Goal: Navigation & Orientation: Find specific page/section

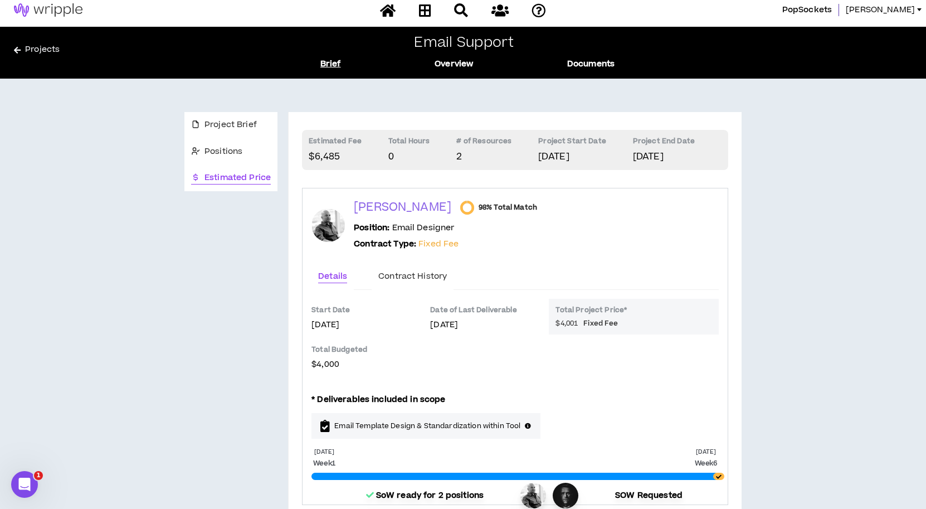
scroll to position [8, 0]
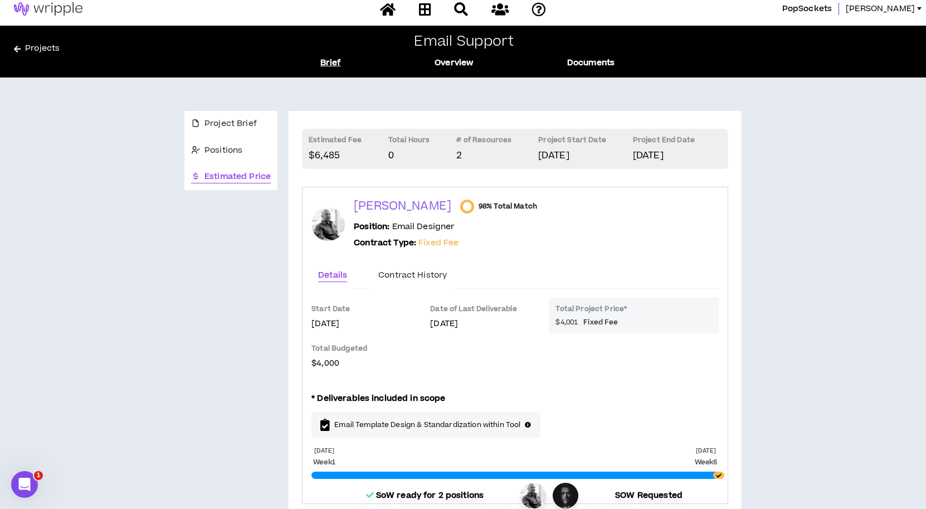
click at [43, 50] on link "Projects" at bounding box center [146, 51] width 264 height 18
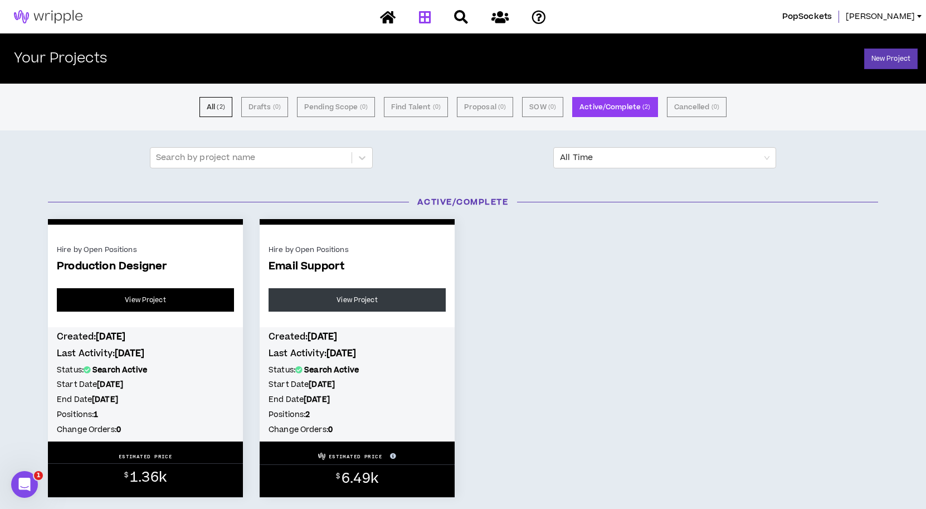
click at [153, 298] on link "View Project" at bounding box center [145, 299] width 177 height 23
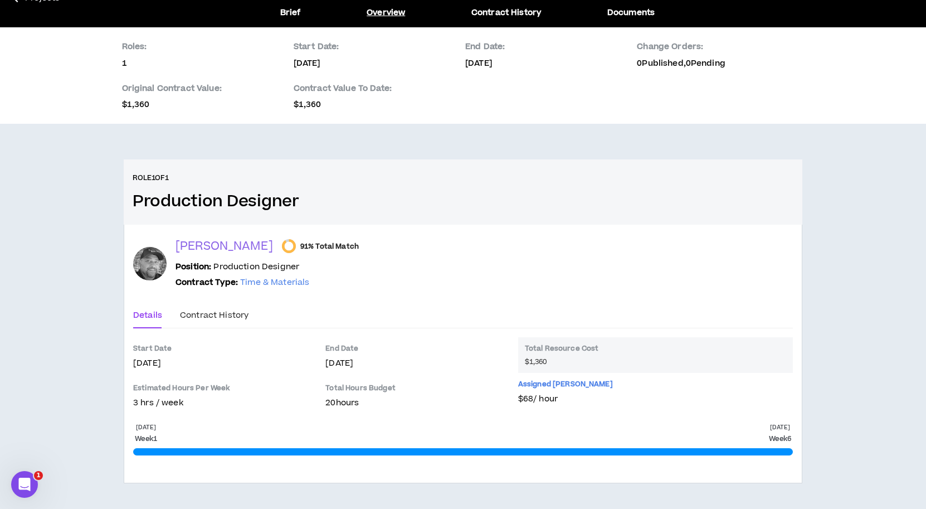
scroll to position [57, 0]
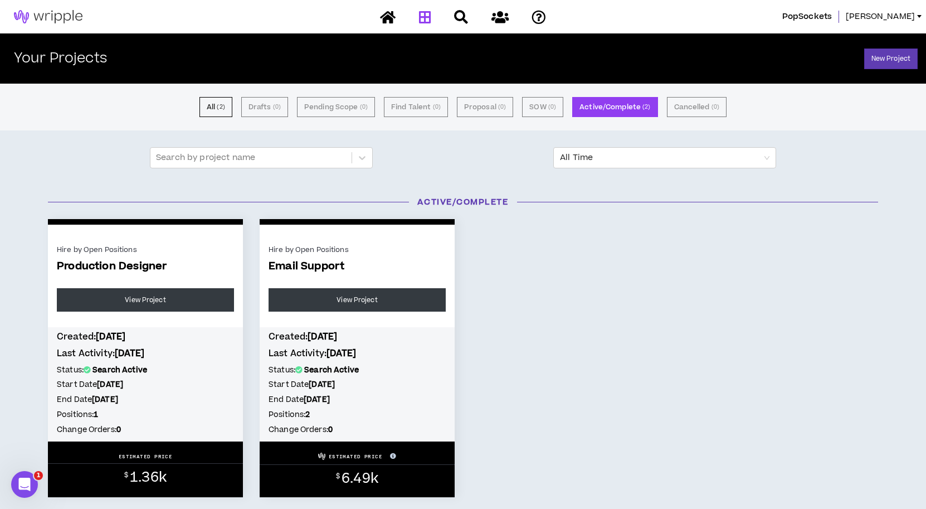
click at [316, 257] on div "Hire by Open Positions Email Support View Project" at bounding box center [357, 281] width 177 height 78
click at [329, 297] on link "View Project" at bounding box center [357, 299] width 177 height 23
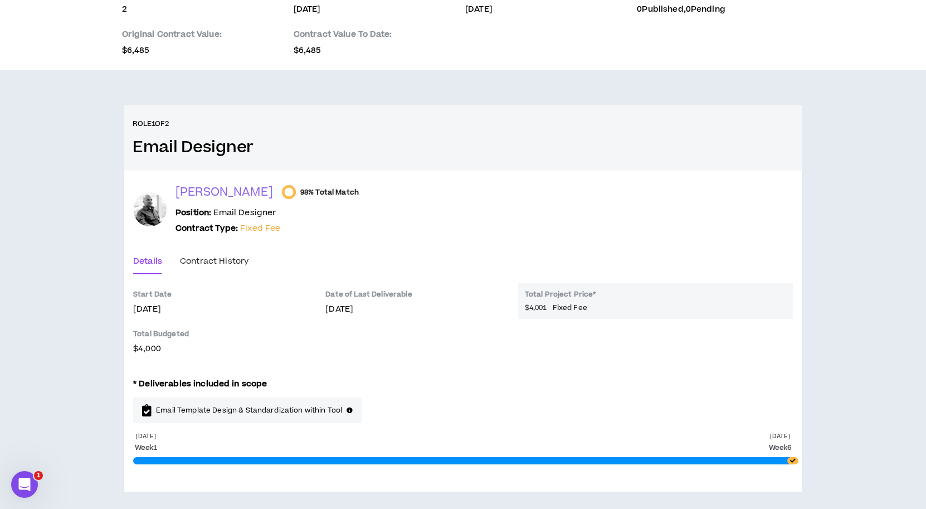
scroll to position [115, 0]
